Goal: Find specific page/section: Find specific page/section

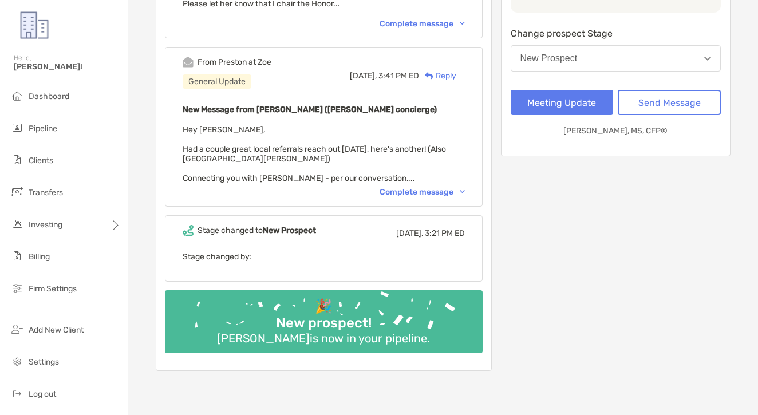
scroll to position [305, 0]
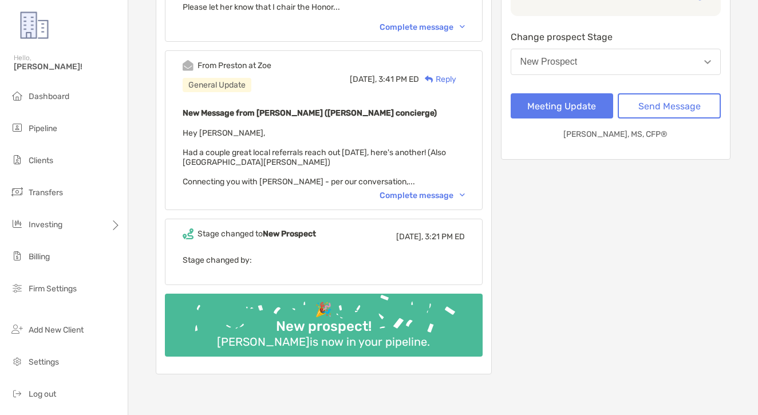
click at [427, 191] on div "Complete message" at bounding box center [421, 196] width 85 height 10
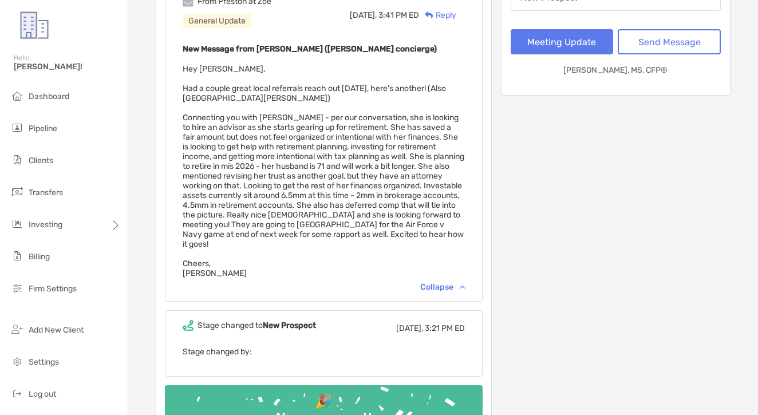
scroll to position [370, 0]
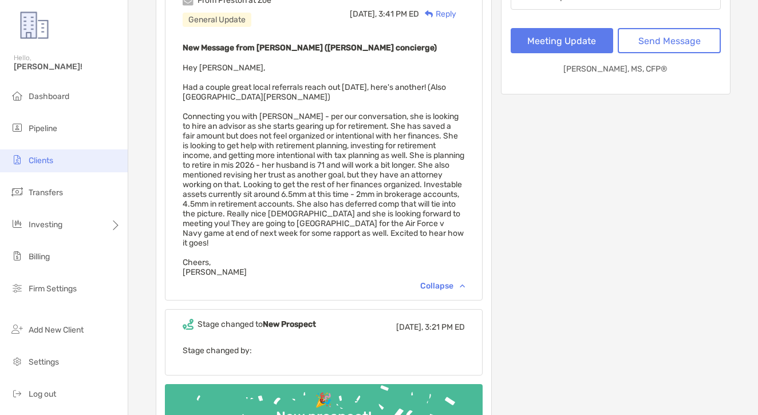
click at [35, 157] on span "Clients" at bounding box center [41, 161] width 25 height 10
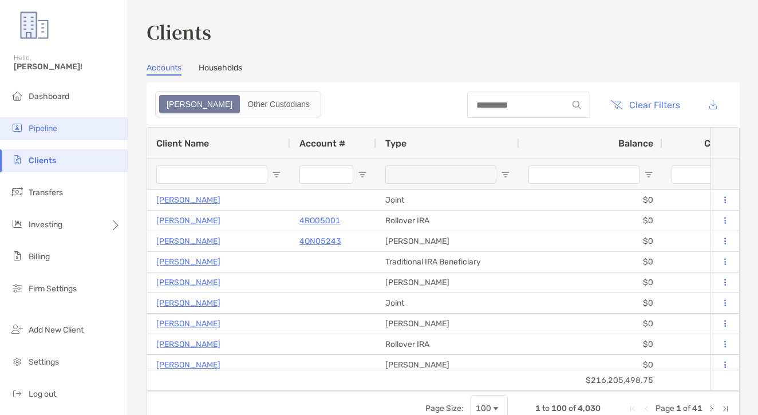
drag, startPoint x: 112, startPoint y: 129, endPoint x: 96, endPoint y: 128, distance: 15.5
click at [105, 129] on li "Pipeline" at bounding box center [64, 128] width 128 height 23
click at [96, 128] on li "Pipeline" at bounding box center [64, 128] width 128 height 23
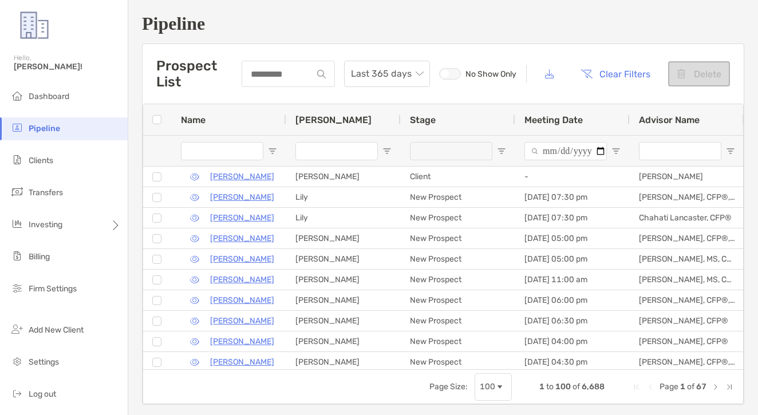
scroll to position [6, 0]
click at [245, 72] on input at bounding box center [278, 74] width 70 height 10
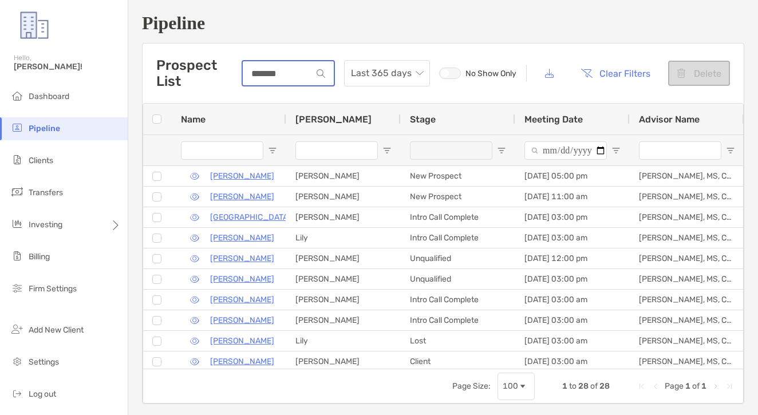
type input "*******"
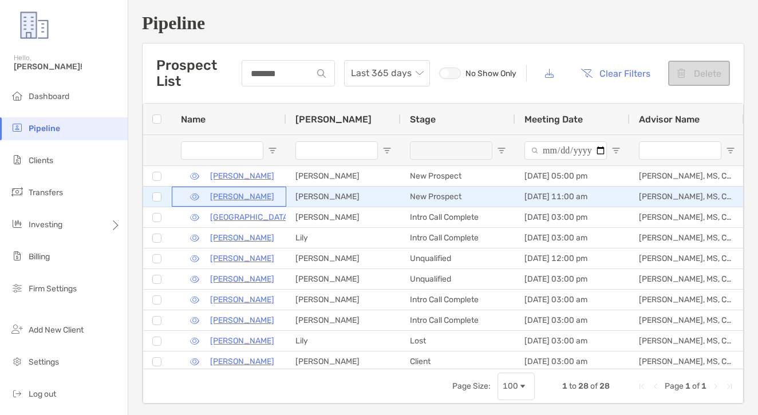
drag, startPoint x: 233, startPoint y: 197, endPoint x: 258, endPoint y: 199, distance: 24.7
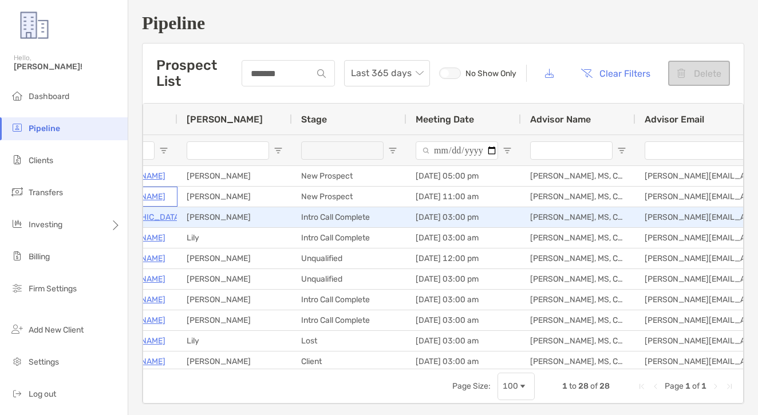
scroll to position [0, 0]
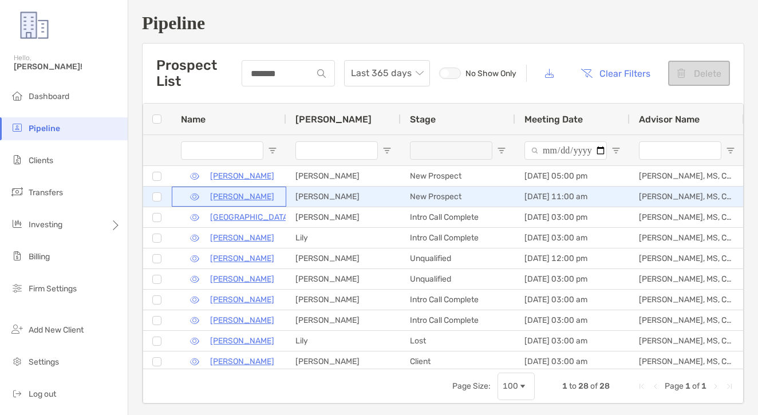
click at [242, 196] on p "[PERSON_NAME]" at bounding box center [242, 196] width 64 height 14
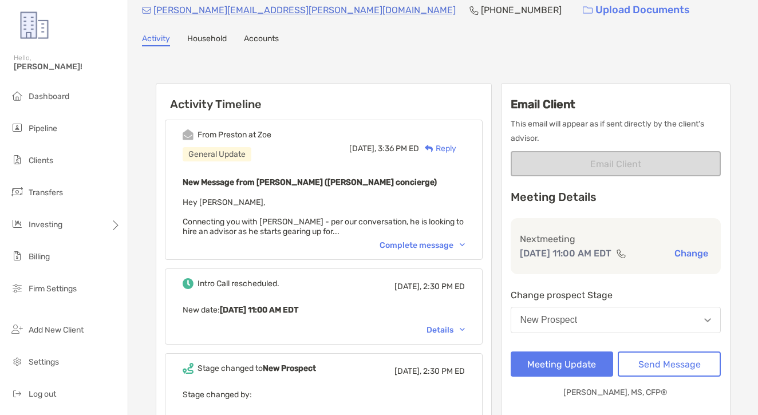
click at [411, 260] on div "From [PERSON_NAME] at [PERSON_NAME] General Update [DATE], 3:36 PM ED Reply New…" at bounding box center [323, 309] width 335 height 397
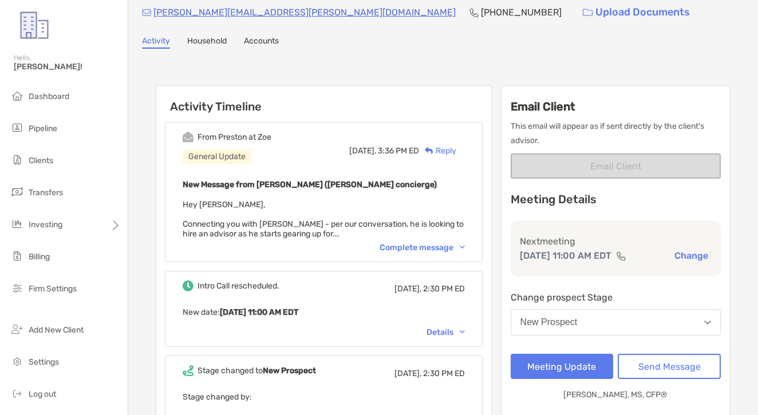
click at [413, 253] on div "From [PERSON_NAME] at [PERSON_NAME] General Update [DATE], 3:36 PM ED Reply New…" at bounding box center [324, 192] width 318 height 140
click at [413, 252] on div "Complete message" at bounding box center [421, 248] width 85 height 10
